Goal: Transaction & Acquisition: Purchase product/service

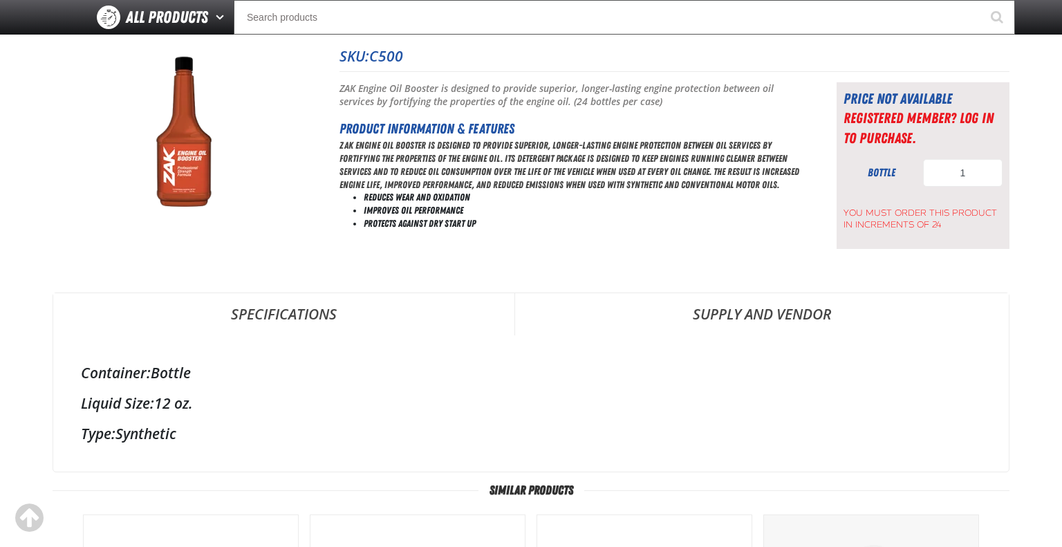
scroll to position [118, 0]
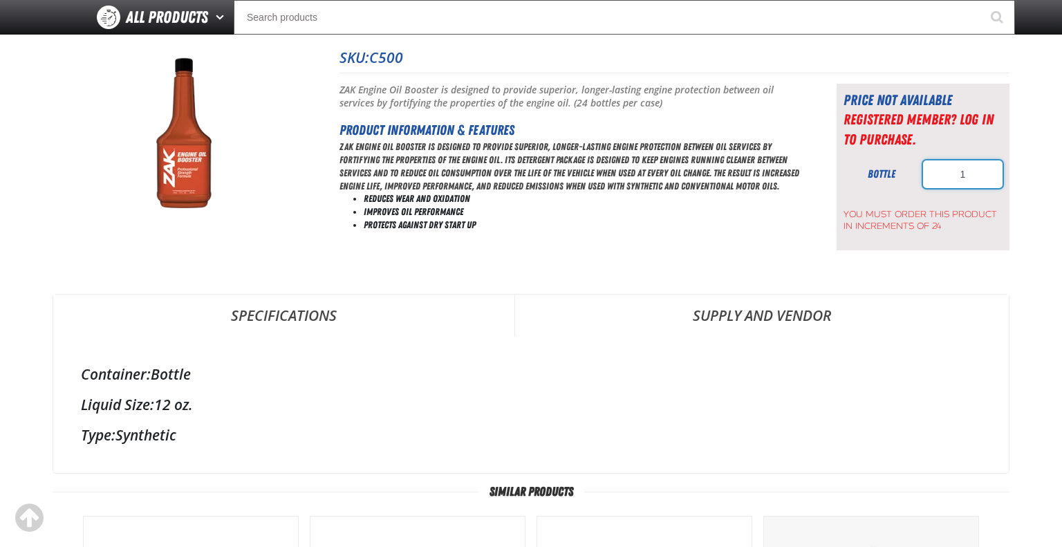
click at [967, 181] on input "1" at bounding box center [963, 174] width 80 height 28
click at [893, 231] on span "You must order this product in increments of 24" at bounding box center [923, 217] width 159 height 30
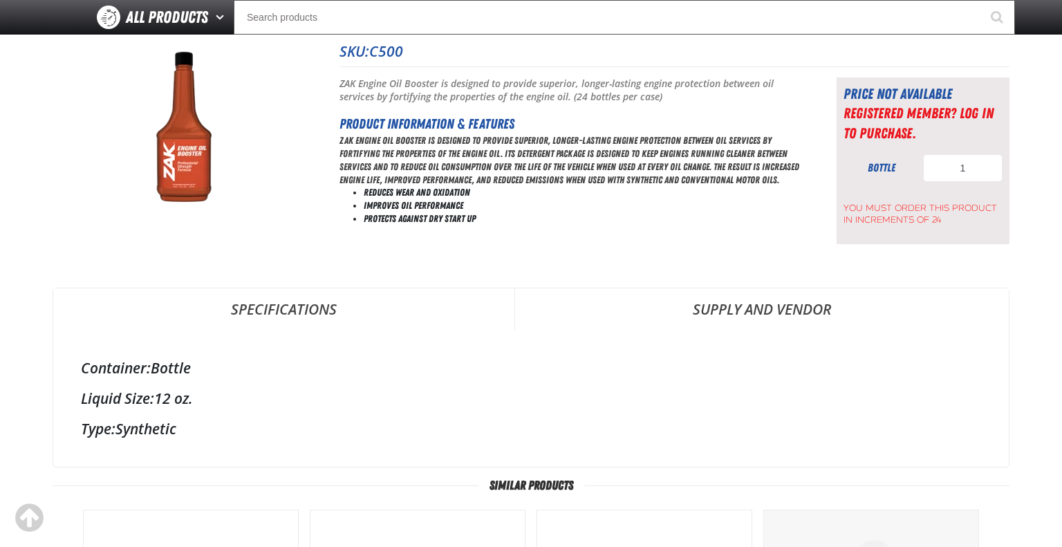
scroll to position [126, 0]
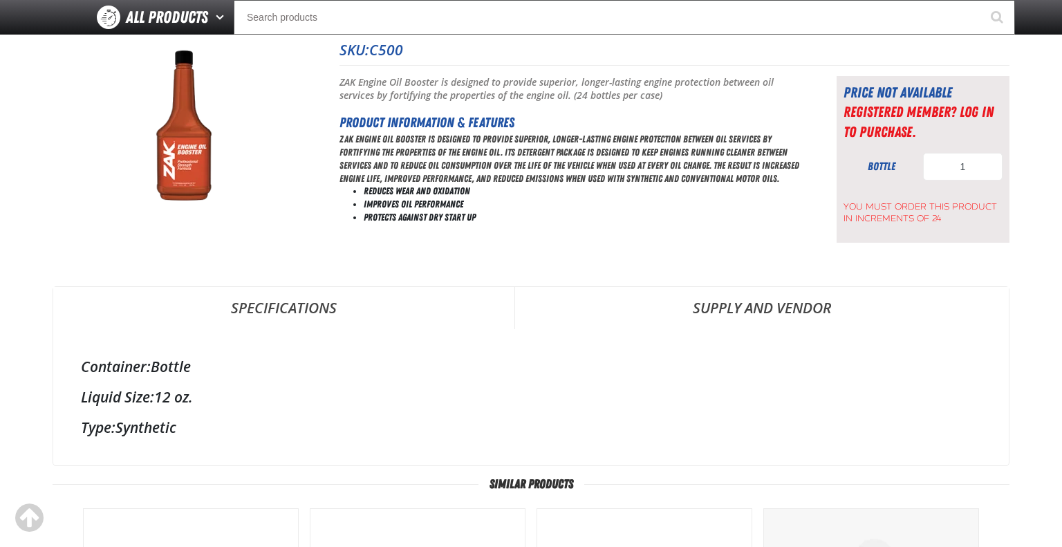
click at [884, 172] on div "bottle" at bounding box center [882, 166] width 76 height 15
click at [905, 223] on span "You must order this product in increments of 24" at bounding box center [923, 209] width 159 height 30
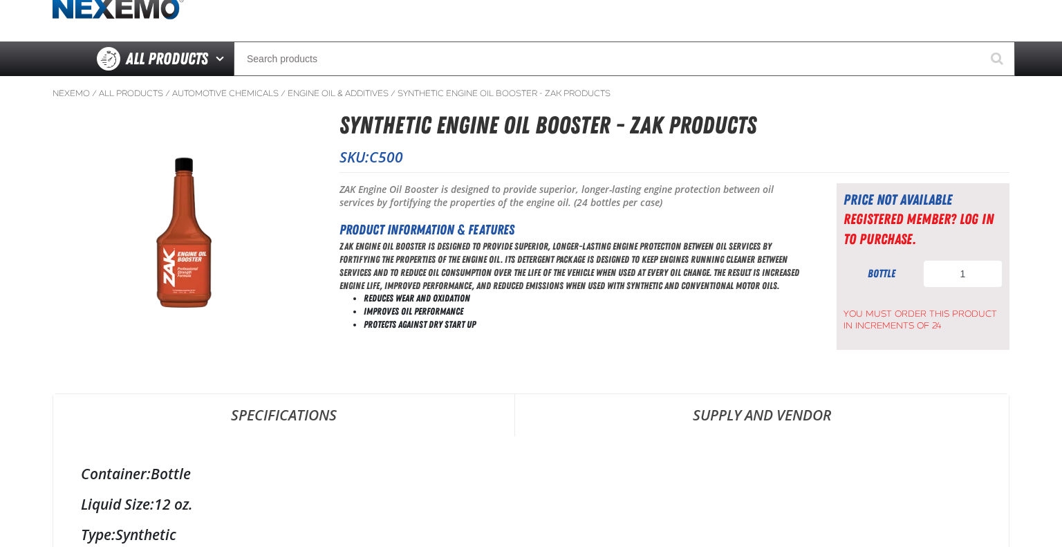
scroll to position [48, 0]
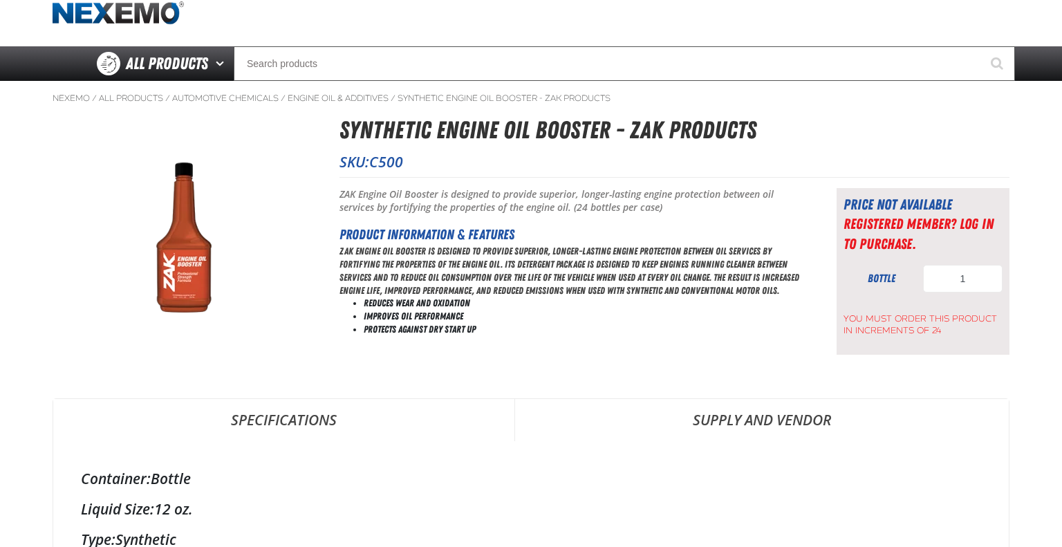
click at [192, 265] on img at bounding box center [183, 241] width 261 height 202
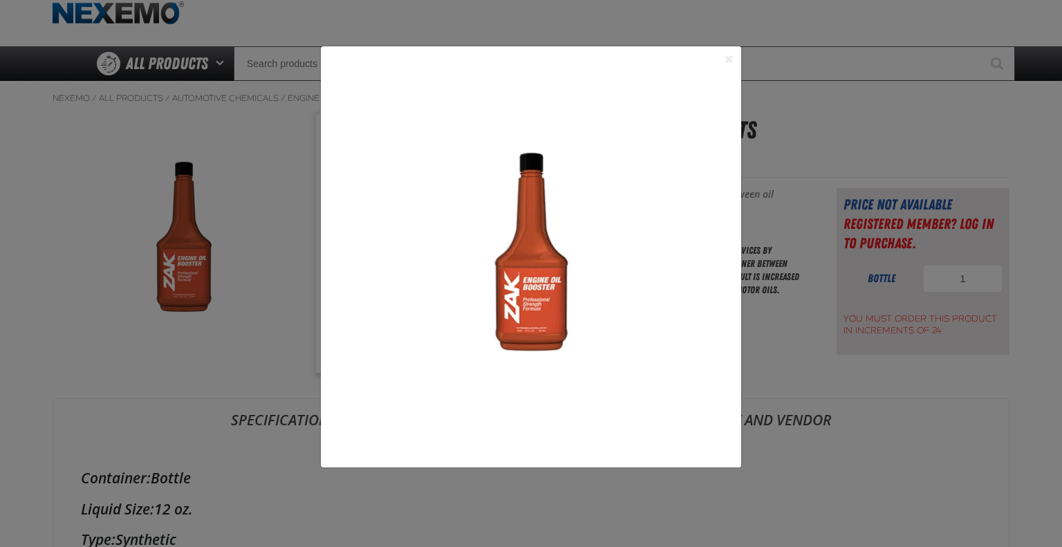
click at [725, 58] on button "Close the Dialog" at bounding box center [729, 58] width 17 height 17
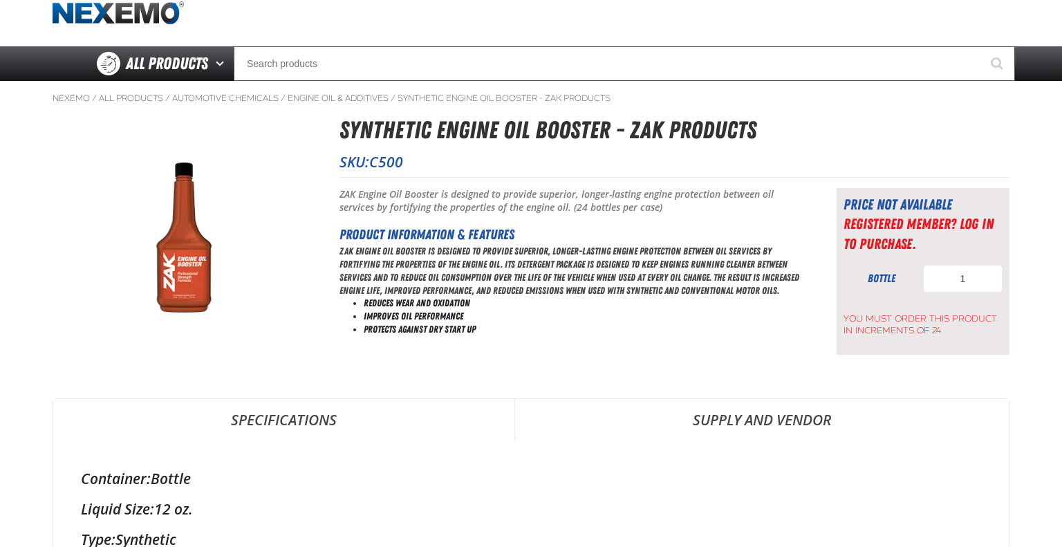
click at [387, 158] on span "C500" at bounding box center [386, 161] width 34 height 19
click at [445, 142] on h1 "Synthetic Engine Oil Booster - ZAK Products" at bounding box center [675, 130] width 670 height 37
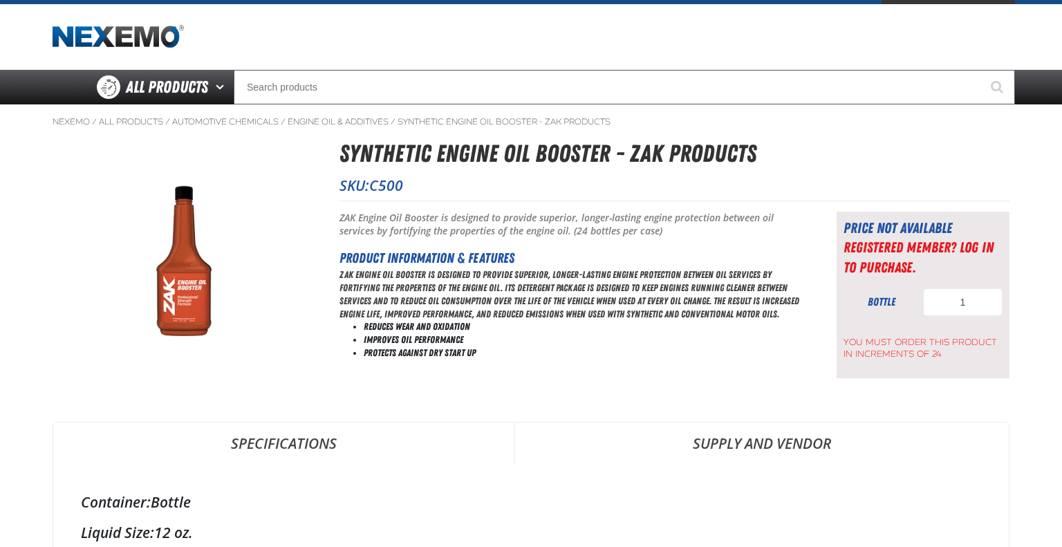
scroll to position [0, 0]
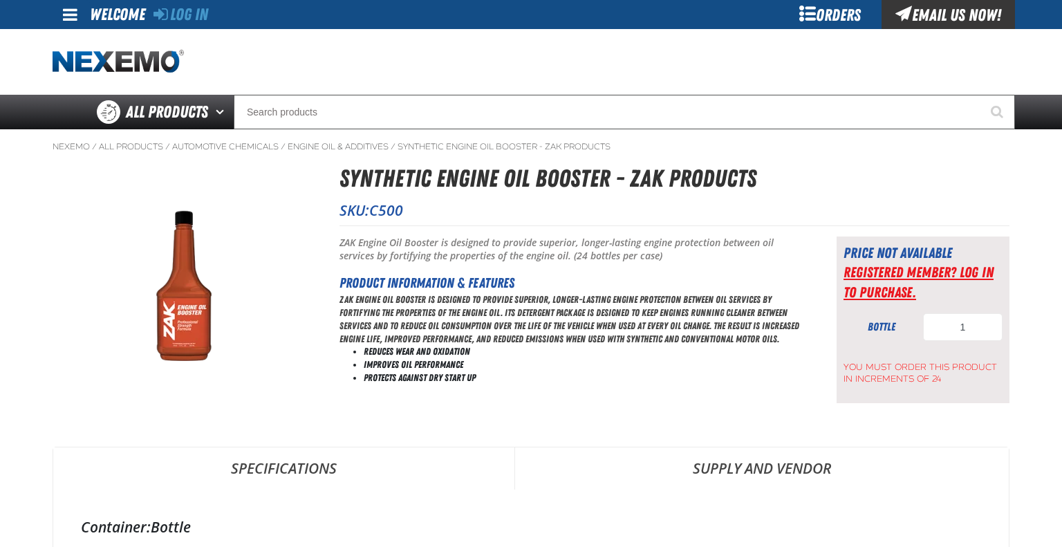
click at [892, 278] on link "Registered Member? Log In to purchase." at bounding box center [919, 282] width 150 height 37
